Goal: Information Seeking & Learning: Learn about a topic

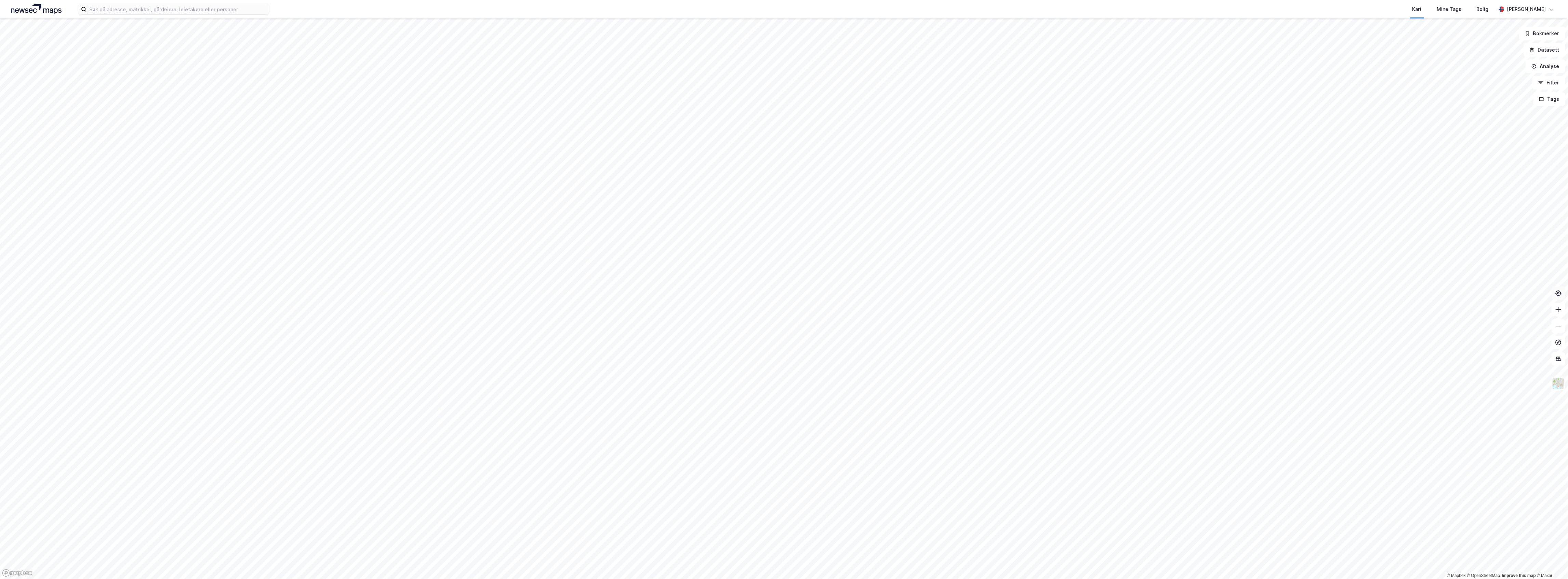
click at [1558, 293] on icon at bounding box center [1558, 293] width 7 height 7
